Goal: Task Accomplishment & Management: Use online tool/utility

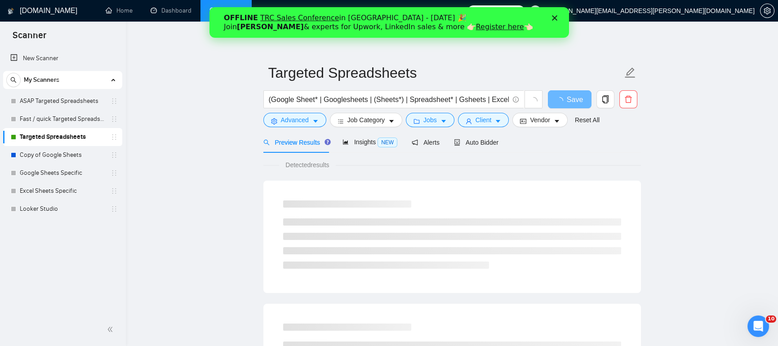
click at [555, 18] on icon "Закрыть" at bounding box center [554, 17] width 5 height 5
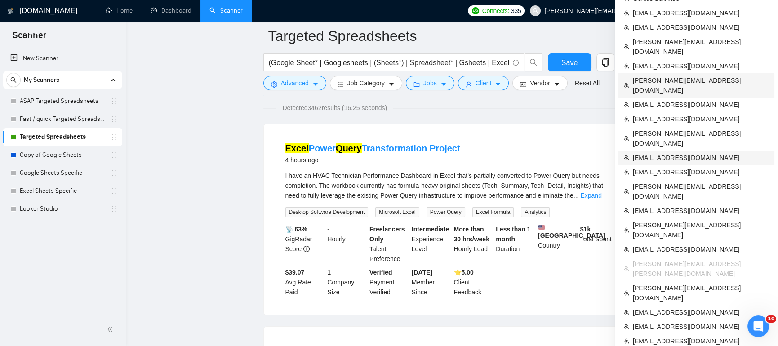
scroll to position [65, 0]
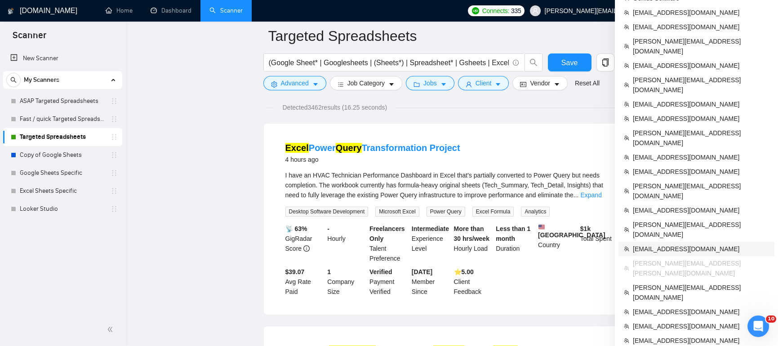
click at [670, 244] on span "[EMAIL_ADDRESS][DOMAIN_NAME]" at bounding box center [701, 249] width 136 height 10
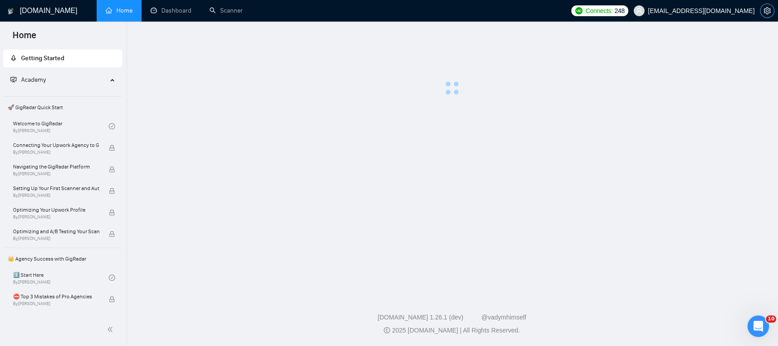
click at [766, 12] on icon "setting" at bounding box center [767, 10] width 7 height 7
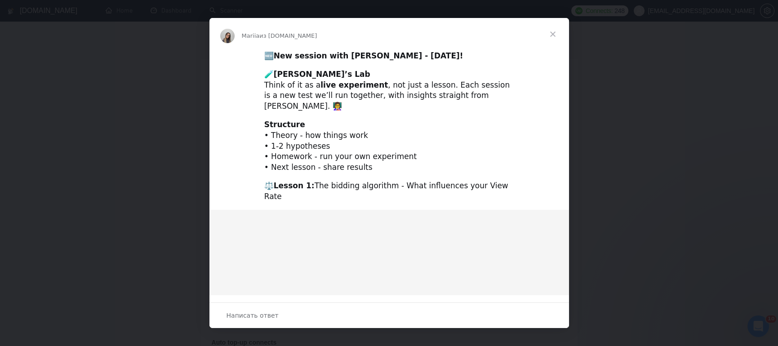
click at [553, 31] on span "Закрыть" at bounding box center [553, 34] width 32 height 32
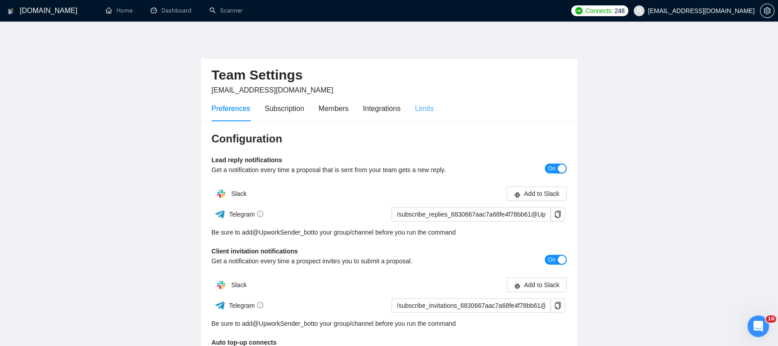
click at [434, 114] on div "Limits" at bounding box center [424, 109] width 19 height 26
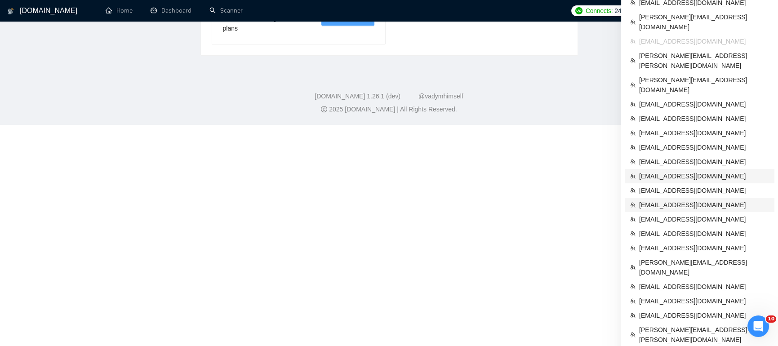
scroll to position [245, 0]
click at [659, 172] on span "[EMAIL_ADDRESS][DOMAIN_NAME]" at bounding box center [704, 177] width 130 height 10
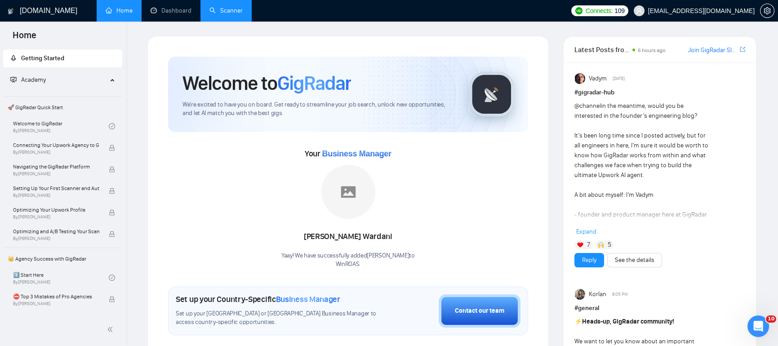
click at [232, 14] on link "Scanner" at bounding box center [226, 11] width 33 height 8
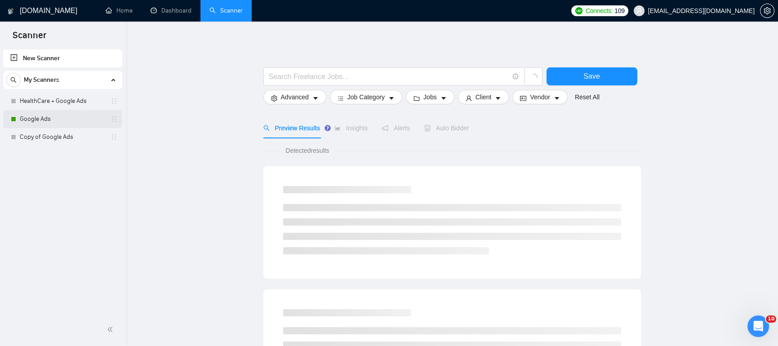
click at [58, 117] on link "Google Ads" at bounding box center [62, 119] width 85 height 18
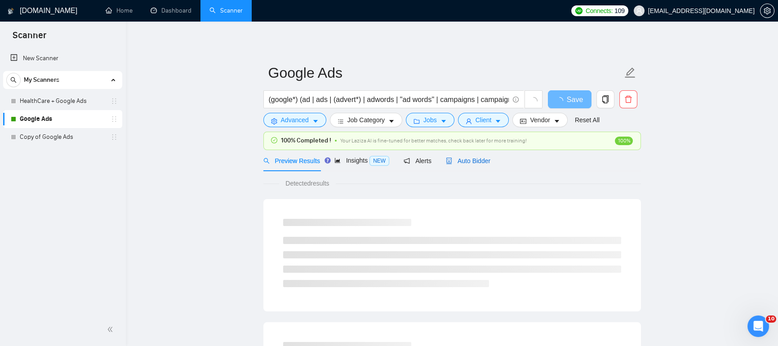
click at [483, 162] on span "Auto Bidder" at bounding box center [468, 160] width 45 height 7
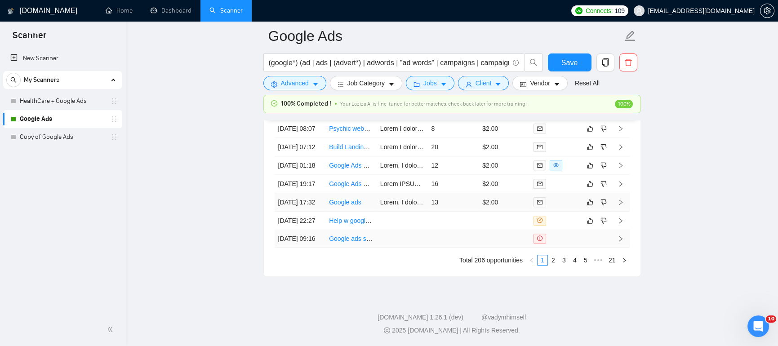
scroll to position [2421, 0]
click at [553, 265] on link "2" at bounding box center [554, 260] width 10 height 10
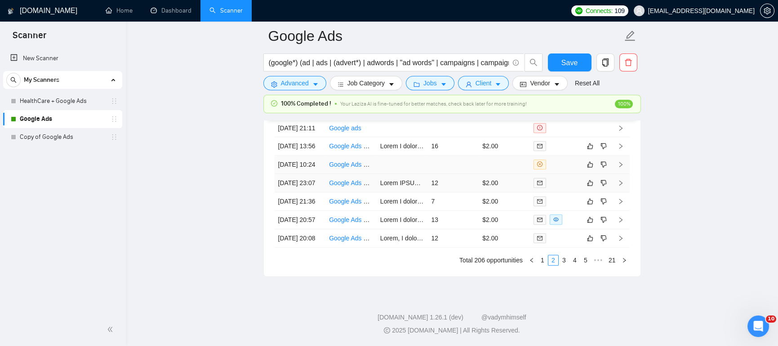
scroll to position [2406, 0]
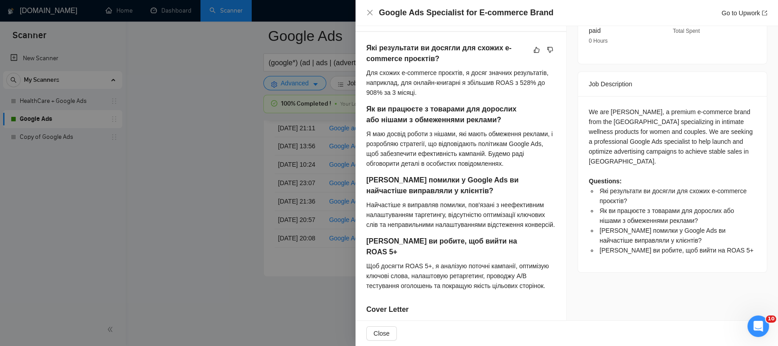
scroll to position [418, 0]
